Goal: Task Accomplishment & Management: Manage account settings

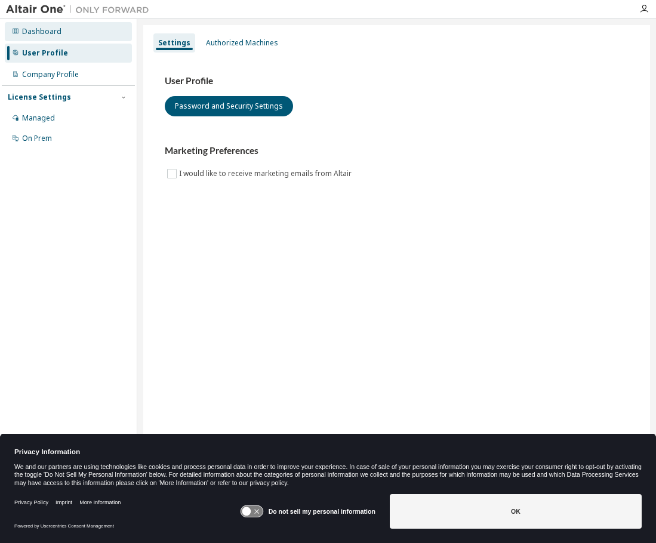
click at [63, 35] on div "Dashboard" at bounding box center [68, 31] width 127 height 19
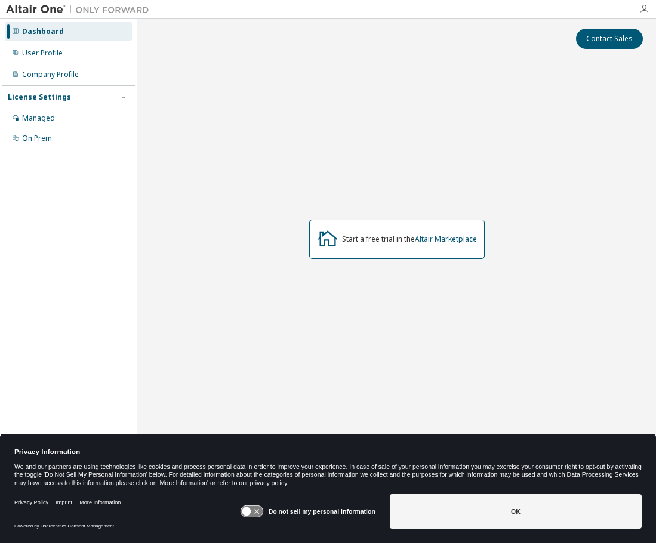
click at [643, 11] on icon "button" at bounding box center [644, 9] width 10 height 10
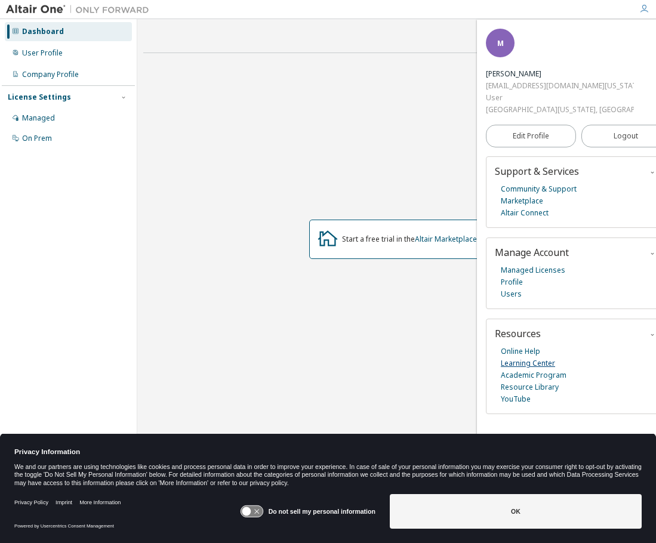
scroll to position [16, 0]
click at [621, 125] on button "Logout" at bounding box center [626, 136] width 90 height 23
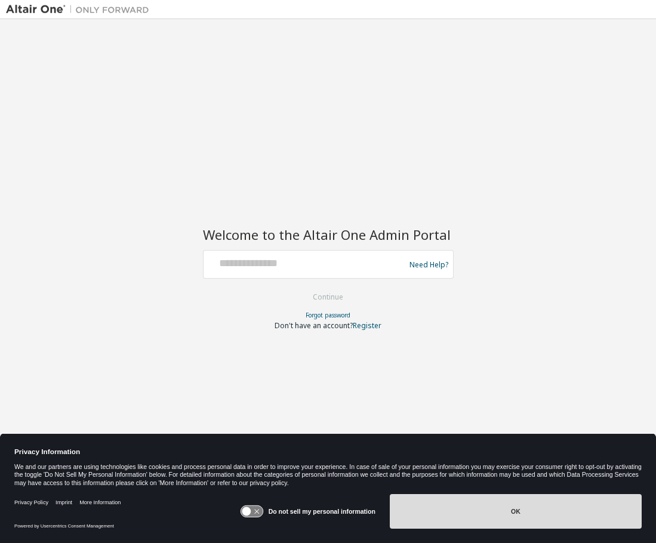
click at [553, 520] on button "OK" at bounding box center [516, 511] width 252 height 35
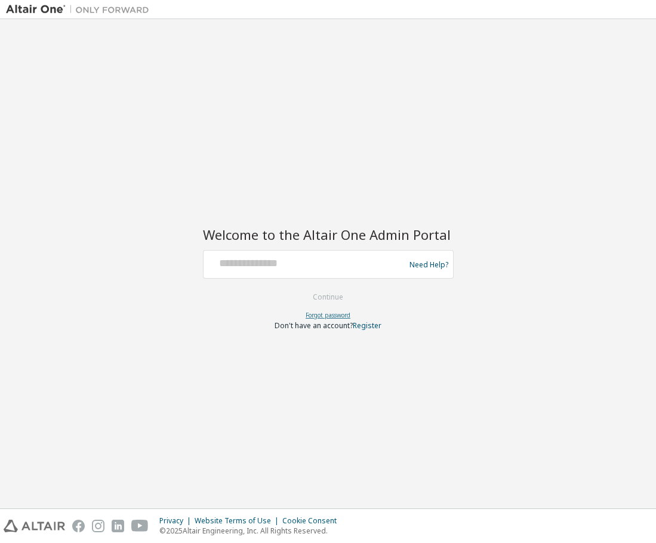
click at [338, 315] on link "Forgot password" at bounding box center [328, 315] width 45 height 8
click at [339, 318] on link "Forgot password" at bounding box center [328, 315] width 45 height 8
click at [336, 313] on link "Forgot password" at bounding box center [328, 315] width 45 height 8
click at [628, 0] on div at bounding box center [398, 9] width 486 height 19
